Goal: Information Seeking & Learning: Learn about a topic

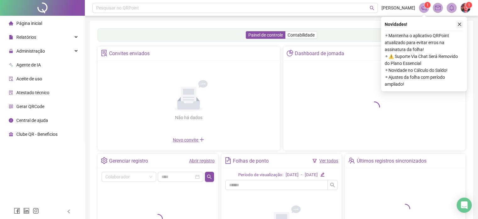
click at [458, 25] on icon "close" at bounding box center [460, 24] width 4 height 4
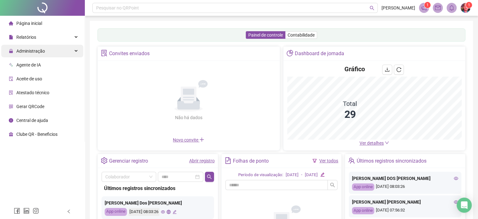
click at [47, 49] on div "Administração" at bounding box center [42, 51] width 82 height 13
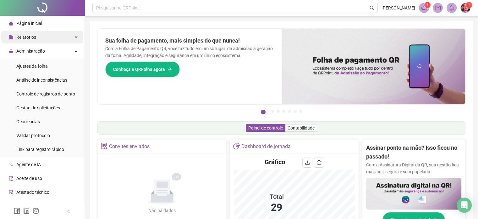
click at [42, 42] on div "Relatórios" at bounding box center [42, 37] width 82 height 13
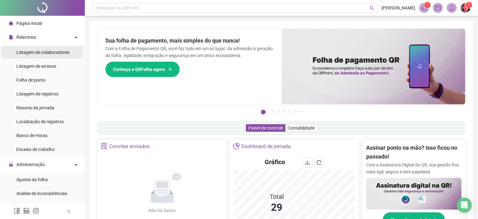
click at [40, 53] on span "Listagem de colaboradores" at bounding box center [42, 52] width 53 height 5
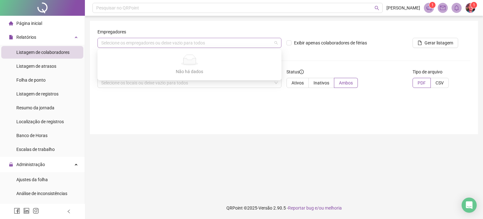
click at [133, 43] on div "Selecione os empregadores ou deixe vazio para todos" at bounding box center [190, 43] width 184 height 10
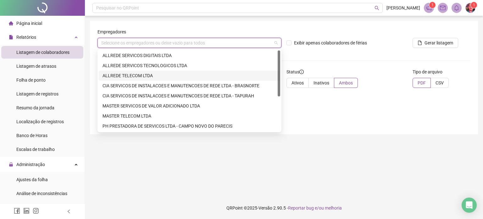
click at [141, 76] on div "ALLREDE TELECOM LTDA" at bounding box center [190, 75] width 174 height 7
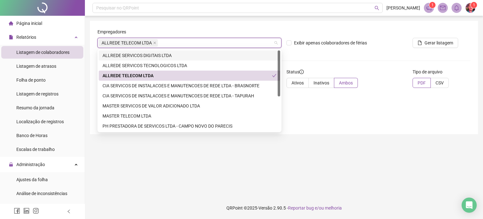
click at [229, 33] on div "Empregadores" at bounding box center [190, 32] width 184 height 9
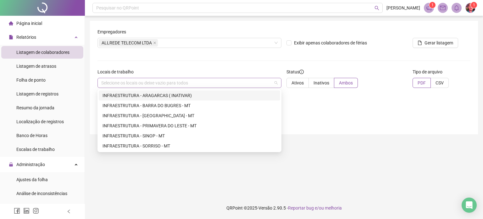
click at [187, 79] on div "Selecione os locais ou deixe vazio para todos" at bounding box center [190, 83] width 184 height 10
click at [326, 54] on form "Empregadores ALLREDE TELECOM LTDA Exibir apenas colaboradores de férias Gerar l…" at bounding box center [284, 60] width 373 height 64
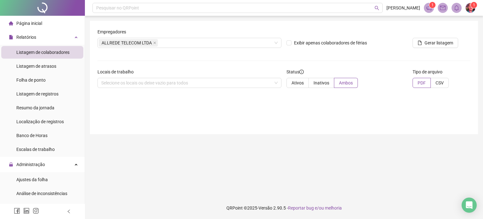
click at [311, 60] on form "Empregadores ALLREDE TELECOM LTDA Exibir apenas colaboradores de férias Gerar l…" at bounding box center [284, 60] width 373 height 64
click at [272, 80] on div "Selecione os locais ou deixe vazio para todos" at bounding box center [190, 83] width 184 height 10
click at [301, 82] on span "Ativos" at bounding box center [298, 82] width 12 height 5
click at [334, 82] on label "Ambos" at bounding box center [346, 83] width 24 height 10
click at [278, 82] on div "Selecione os locais ou deixe vazio para todos" at bounding box center [190, 83] width 184 height 10
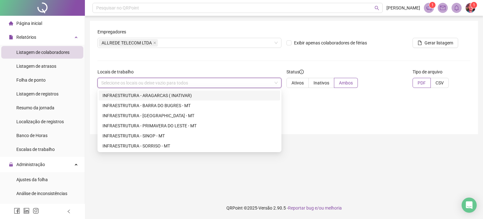
click at [174, 57] on form "Empregadores ALLREDE TELECOM LTDA Exibir apenas colaboradores de férias Gerar l…" at bounding box center [284, 60] width 373 height 64
